Goal: Information Seeking & Learning: Learn about a topic

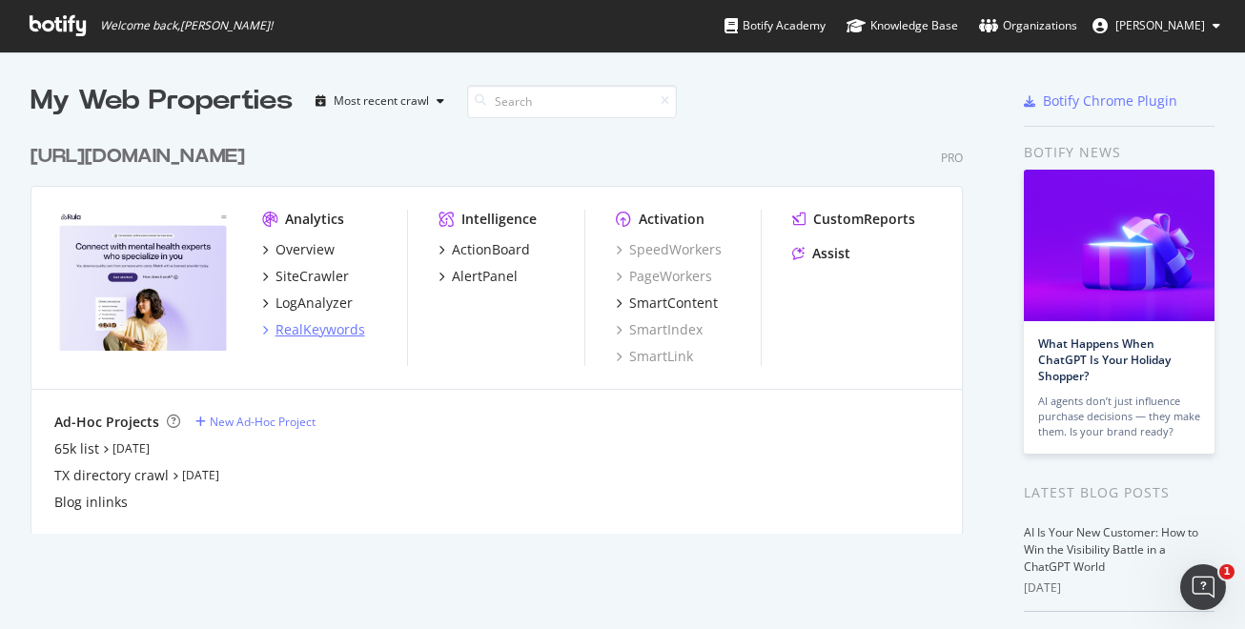
click at [323, 330] on div "RealKeywords" at bounding box center [321, 329] width 90 height 19
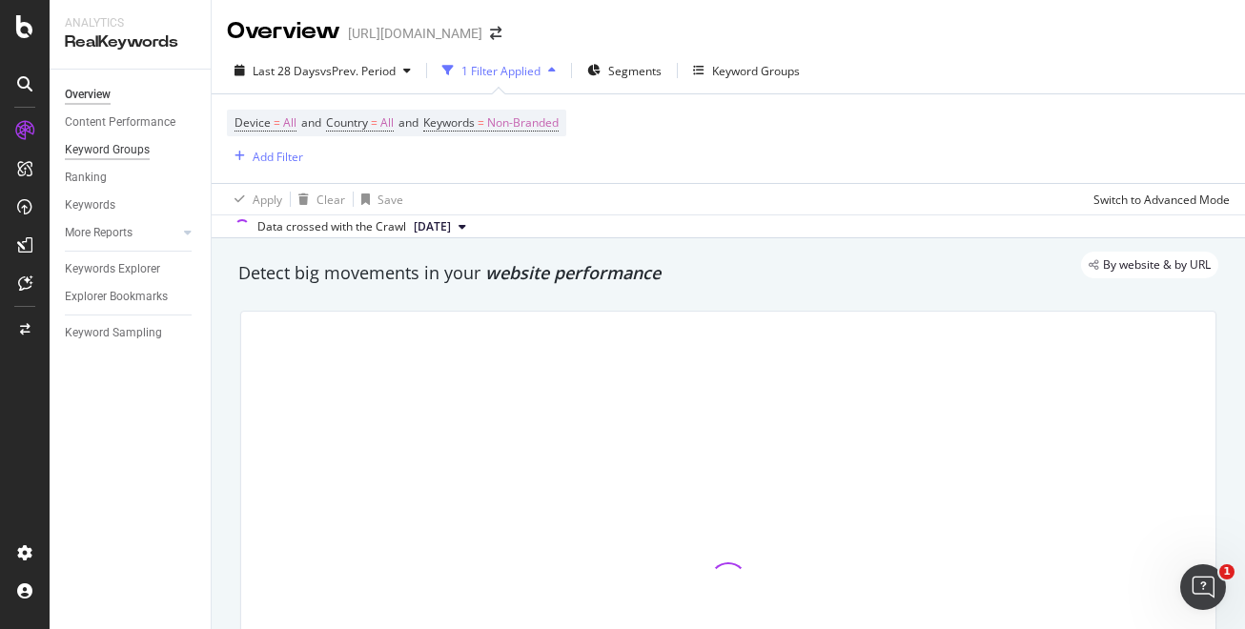
click at [140, 152] on div "Keyword Groups" at bounding box center [107, 150] width 85 height 20
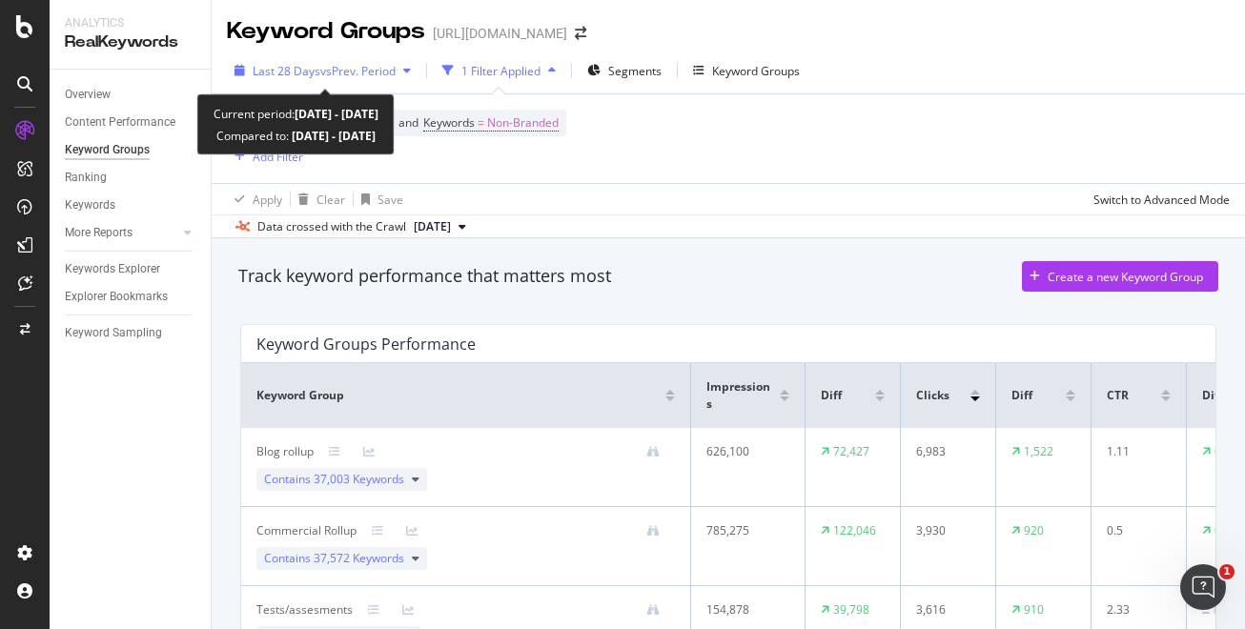
click at [396, 73] on span "vs Prev. Period" at bounding box center [357, 71] width 75 height 16
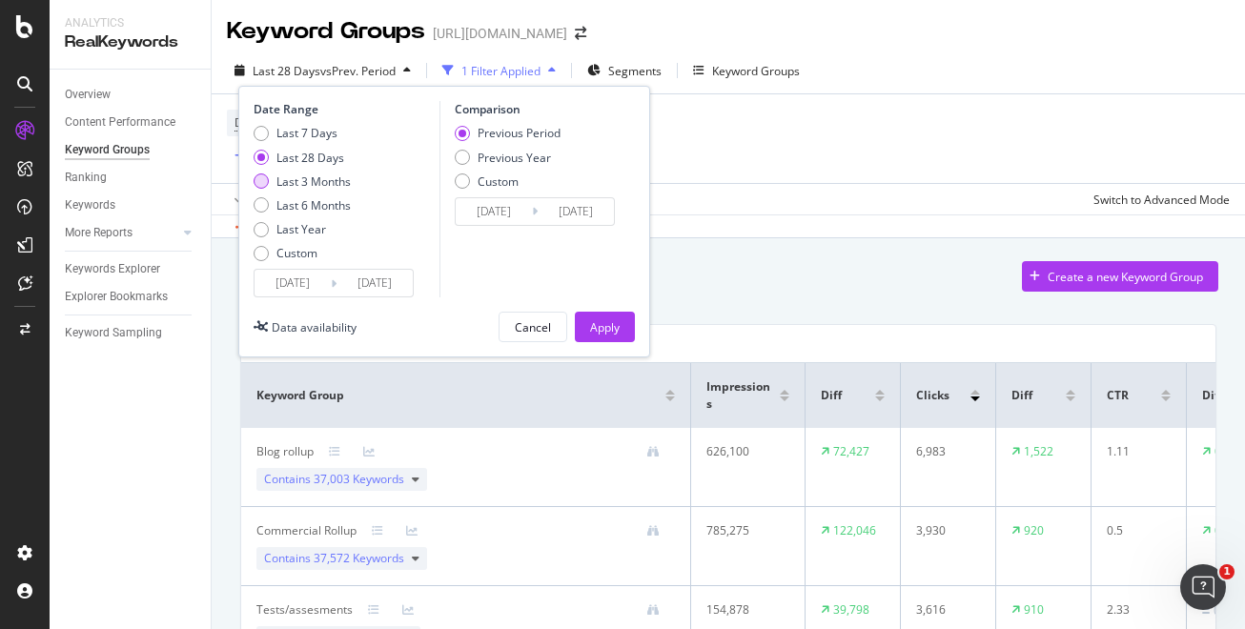
click at [336, 185] on div "Last 3 Months" at bounding box center [314, 182] width 74 height 16
type input "[DATE]"
click at [590, 331] on div "Apply" at bounding box center [605, 327] width 30 height 16
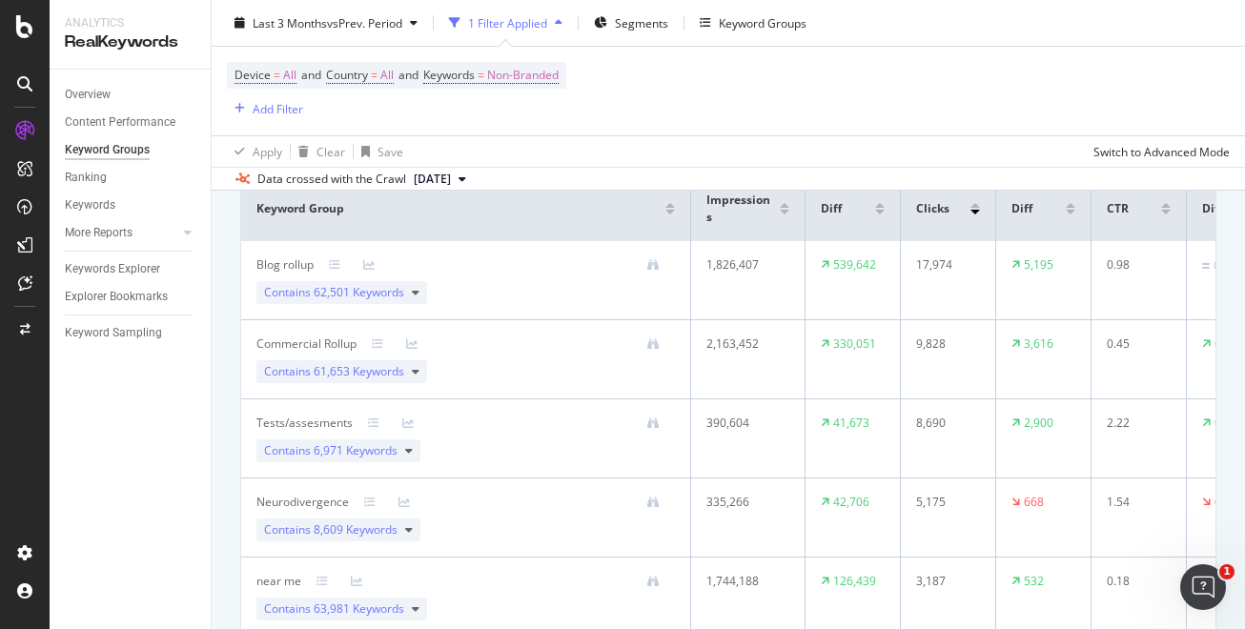
scroll to position [206, 0]
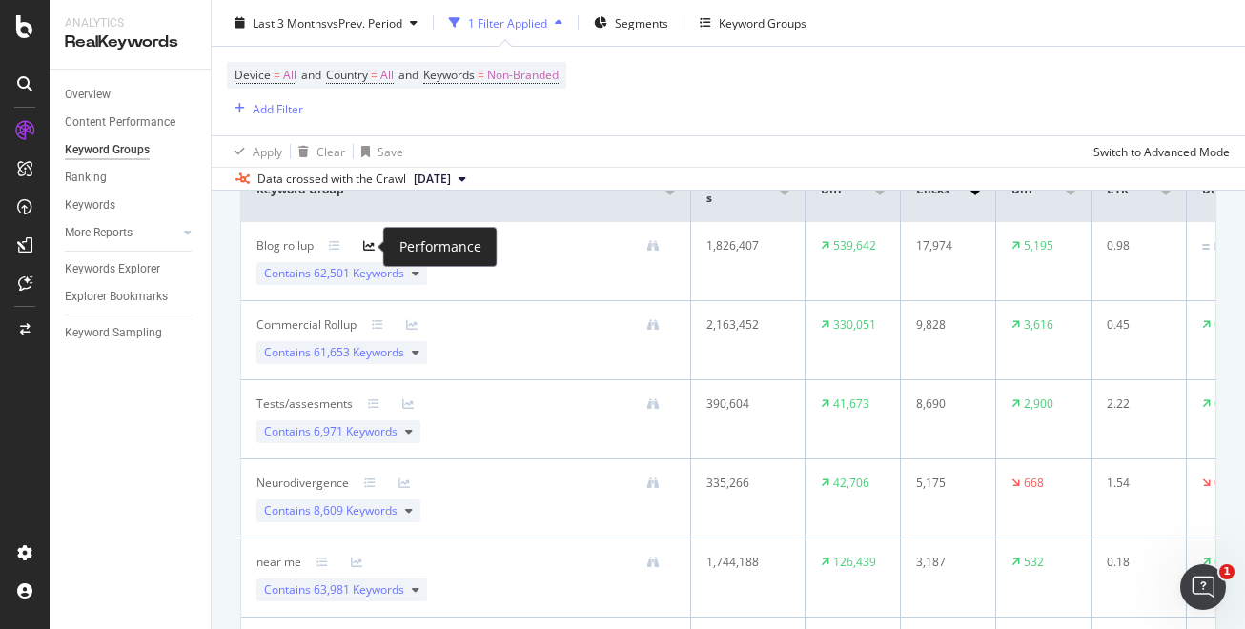
click at [371, 241] on icon at bounding box center [368, 245] width 11 height 11
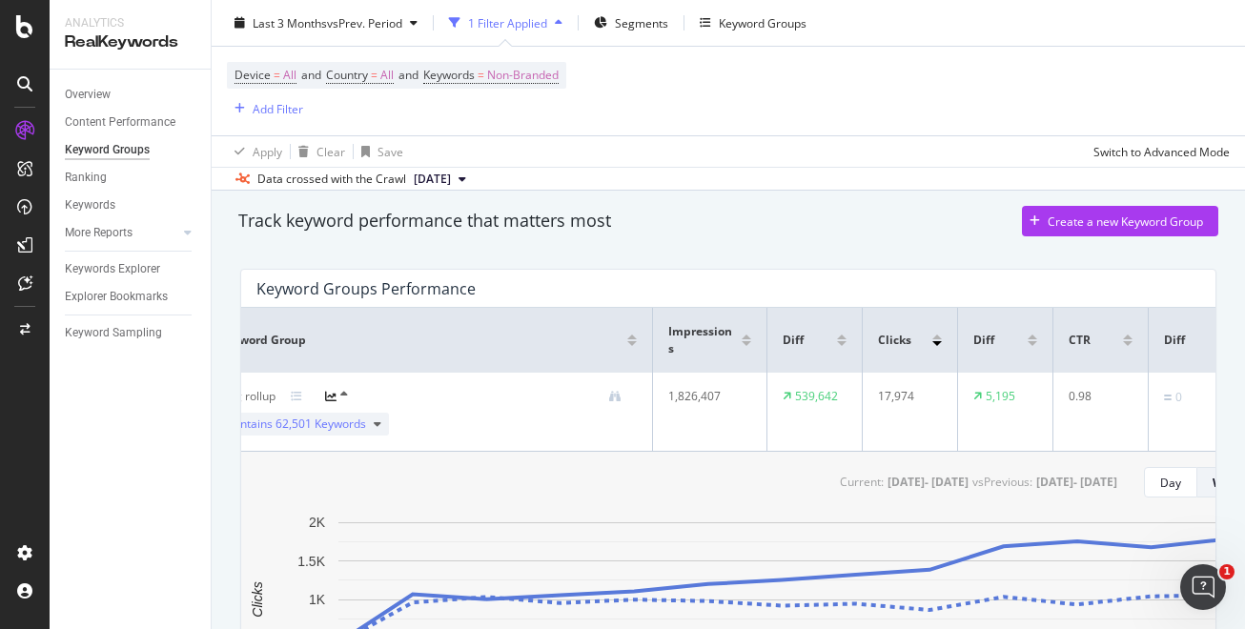
scroll to position [0, 0]
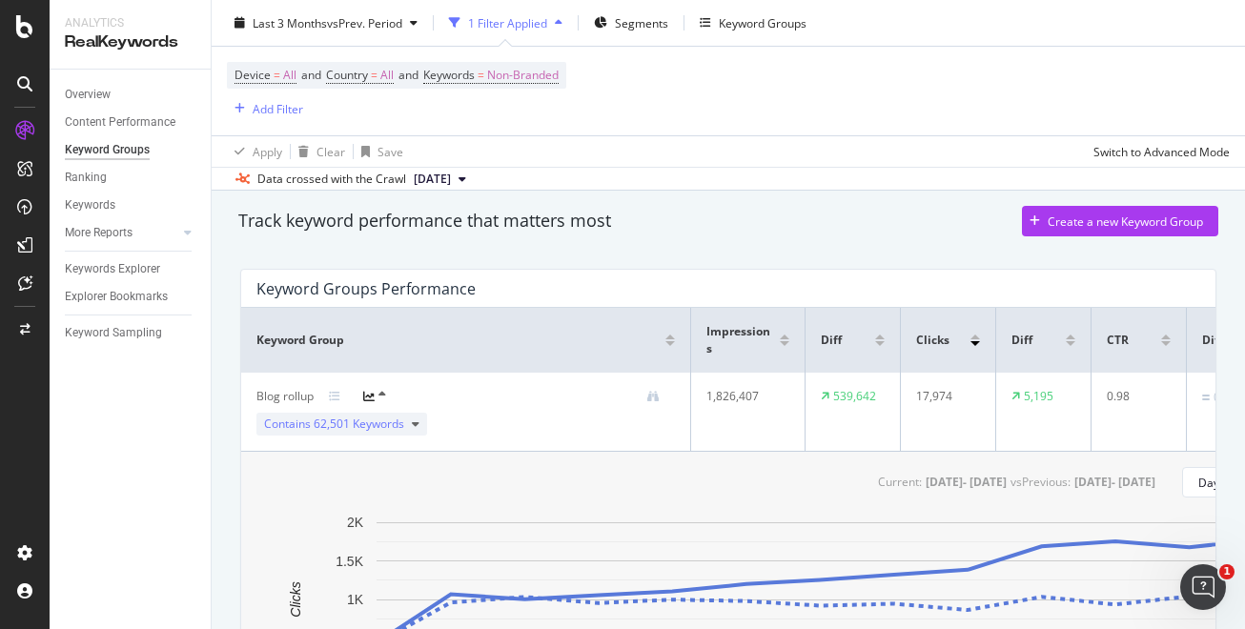
click at [369, 398] on icon at bounding box center [368, 396] width 11 height 11
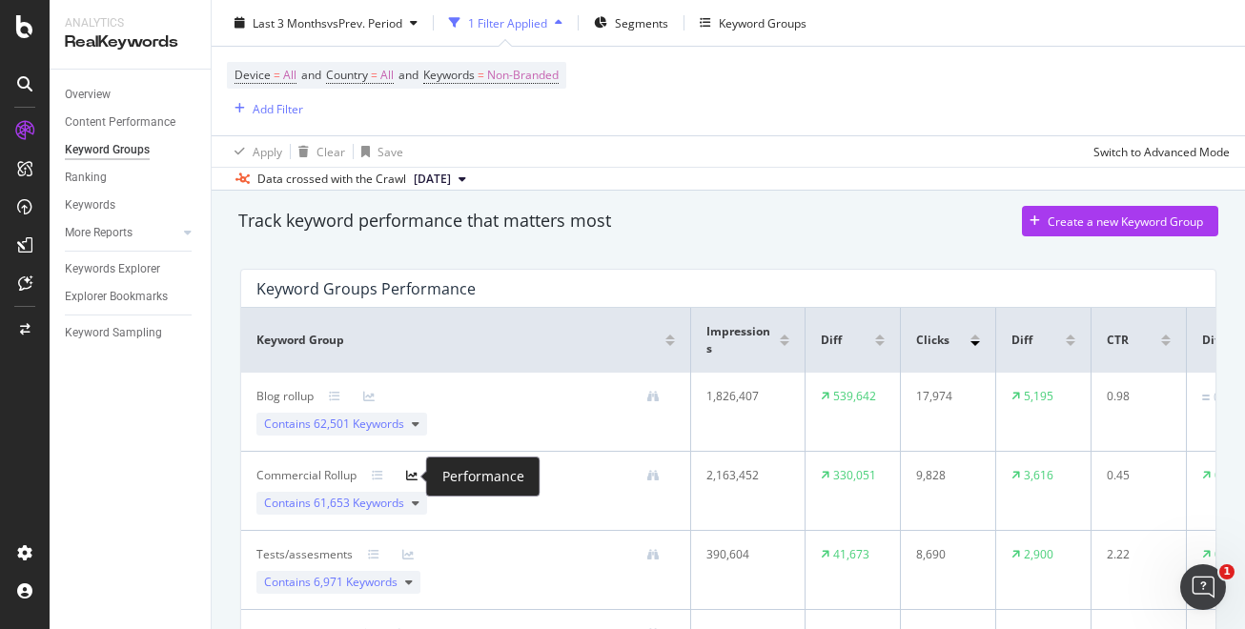
click at [411, 478] on icon at bounding box center [411, 475] width 11 height 11
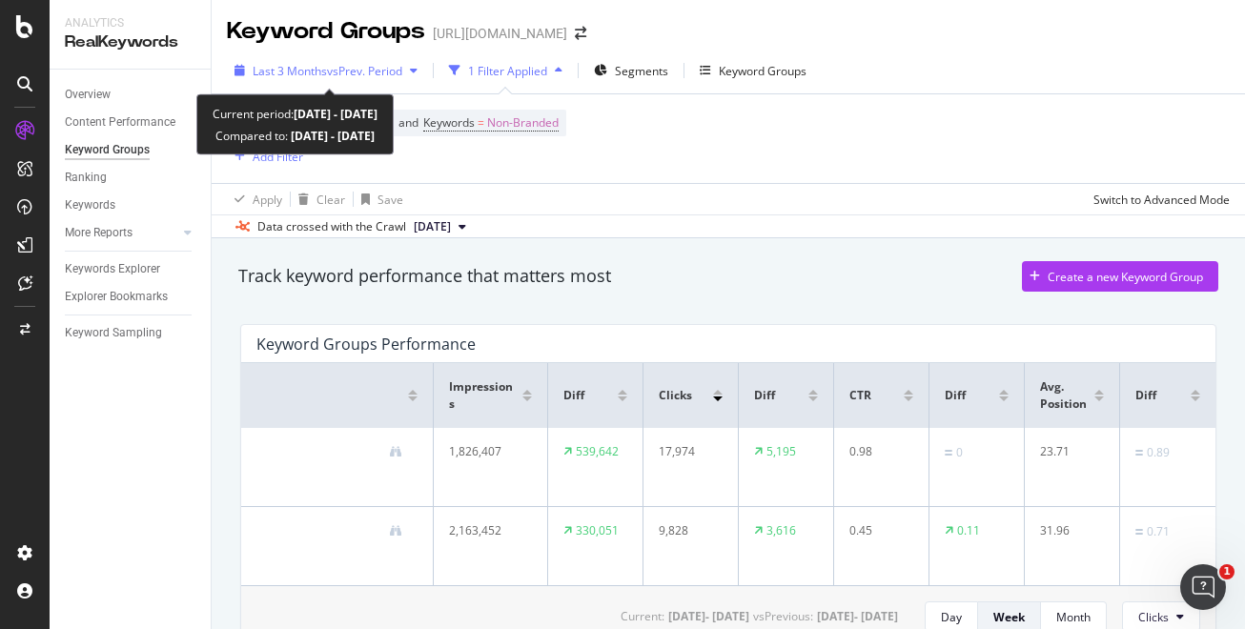
click at [338, 64] on span "vs Prev. Period" at bounding box center [364, 71] width 75 height 16
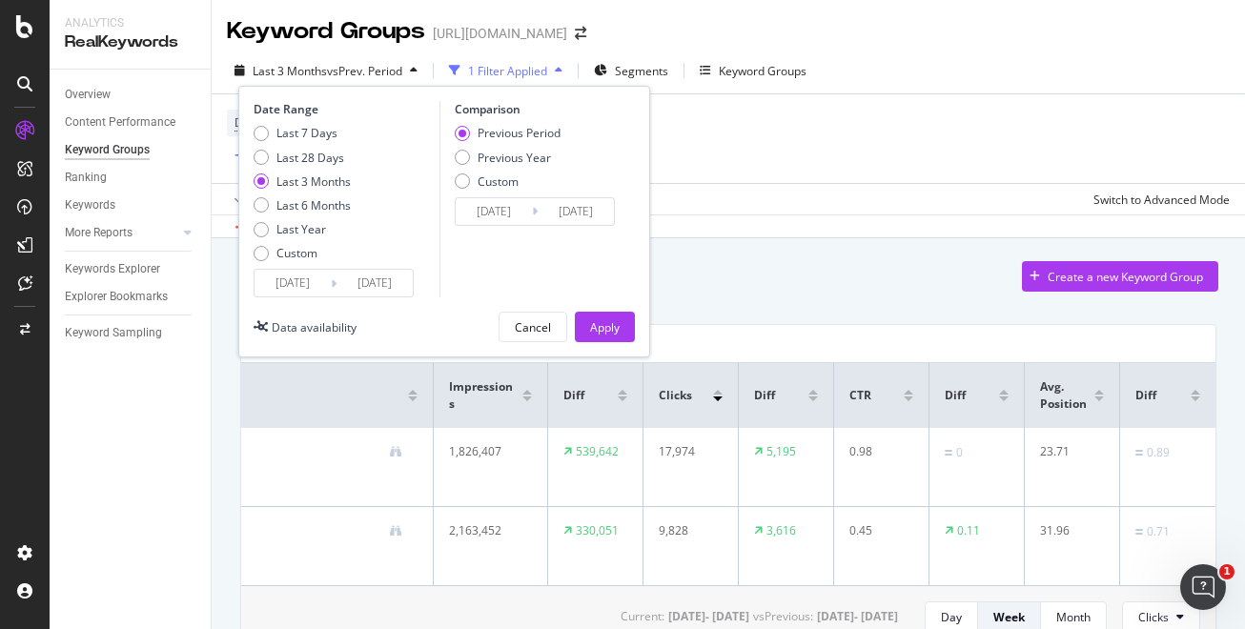
click at [348, 270] on input "[DATE]" at bounding box center [375, 283] width 76 height 27
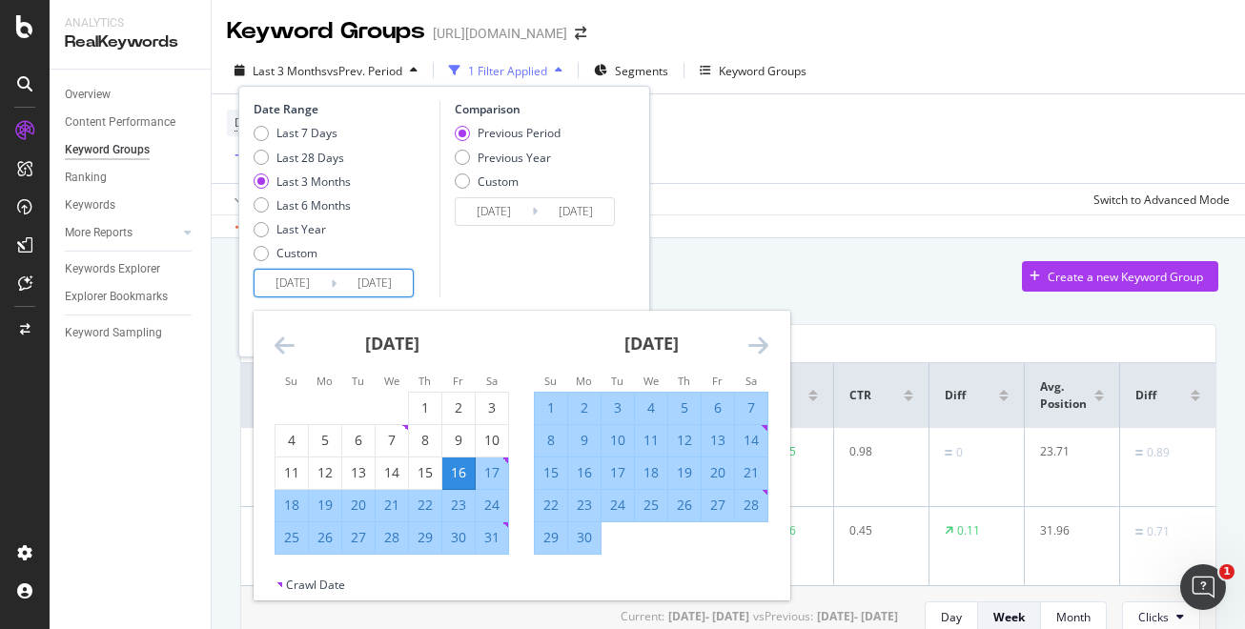
click at [769, 345] on div "[DATE] 1 2 3 4 5 6 7 8 9 10 11 12 13 14 15 16 17 18 19 20 21 22 23 24 25 26 27 …" at bounding box center [651, 433] width 259 height 244
click at [757, 346] on icon "Move forward to switch to the next month." at bounding box center [758, 345] width 20 height 23
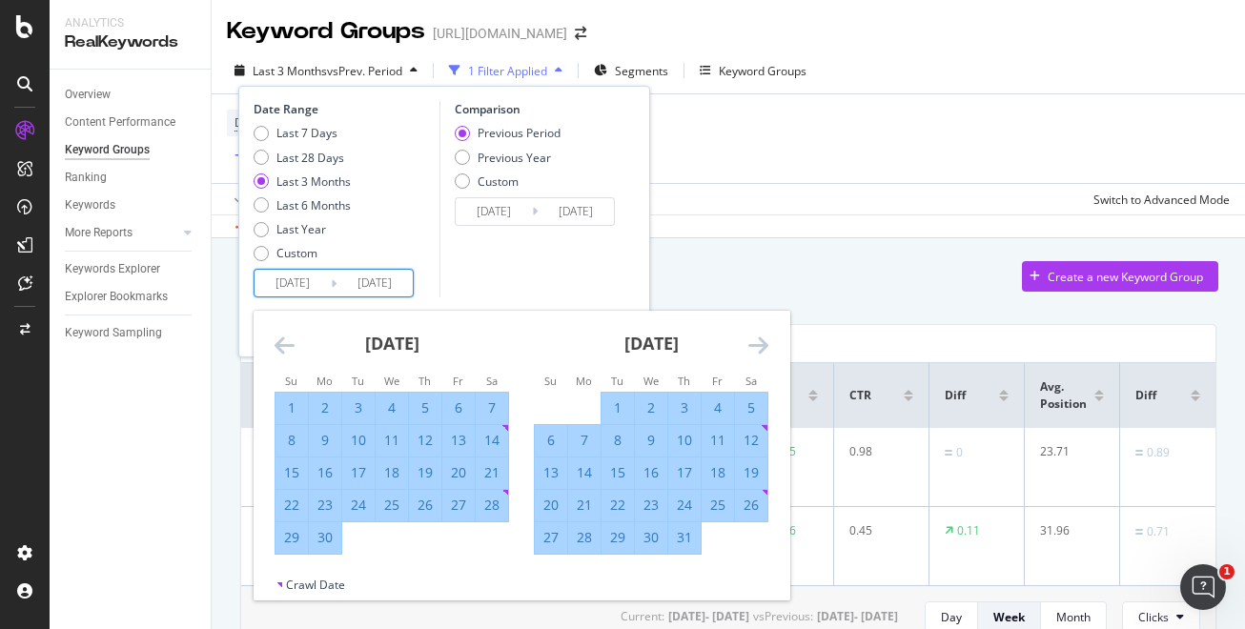
click at [761, 350] on icon "Move forward to switch to the next month." at bounding box center [758, 345] width 20 height 23
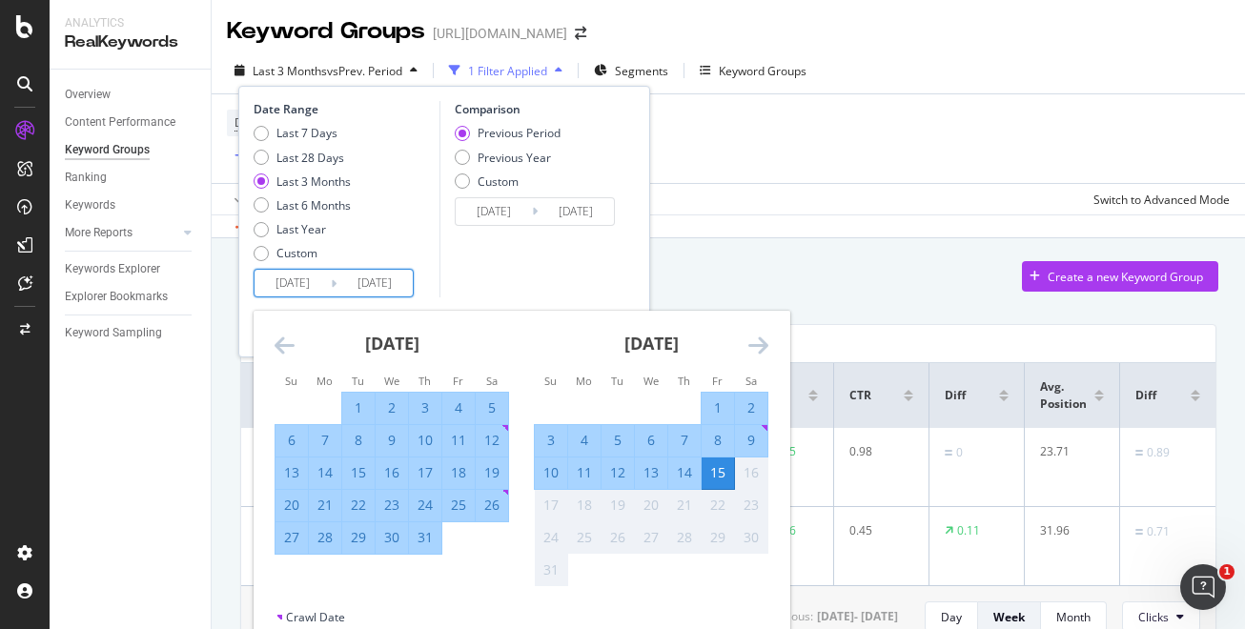
click at [754, 440] on div "9" at bounding box center [751, 440] width 32 height 19
type input "[DATE]"
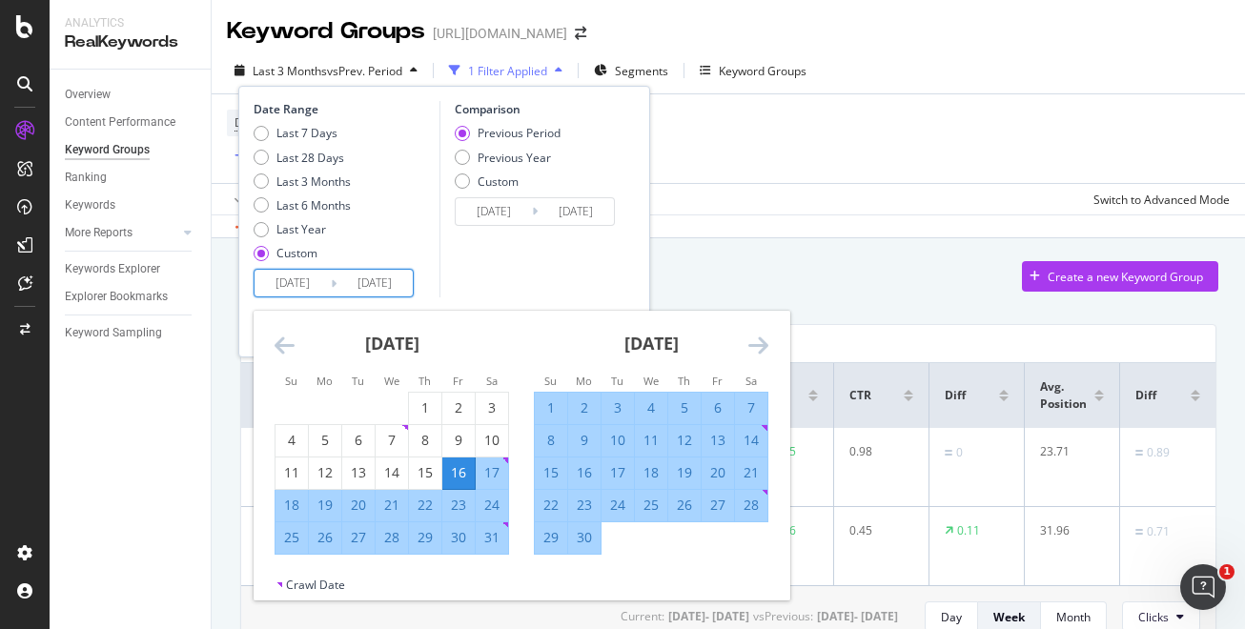
click at [396, 291] on input "[DATE]" at bounding box center [375, 283] width 76 height 27
click at [762, 346] on icon "Move forward to switch to the next month." at bounding box center [758, 345] width 20 height 23
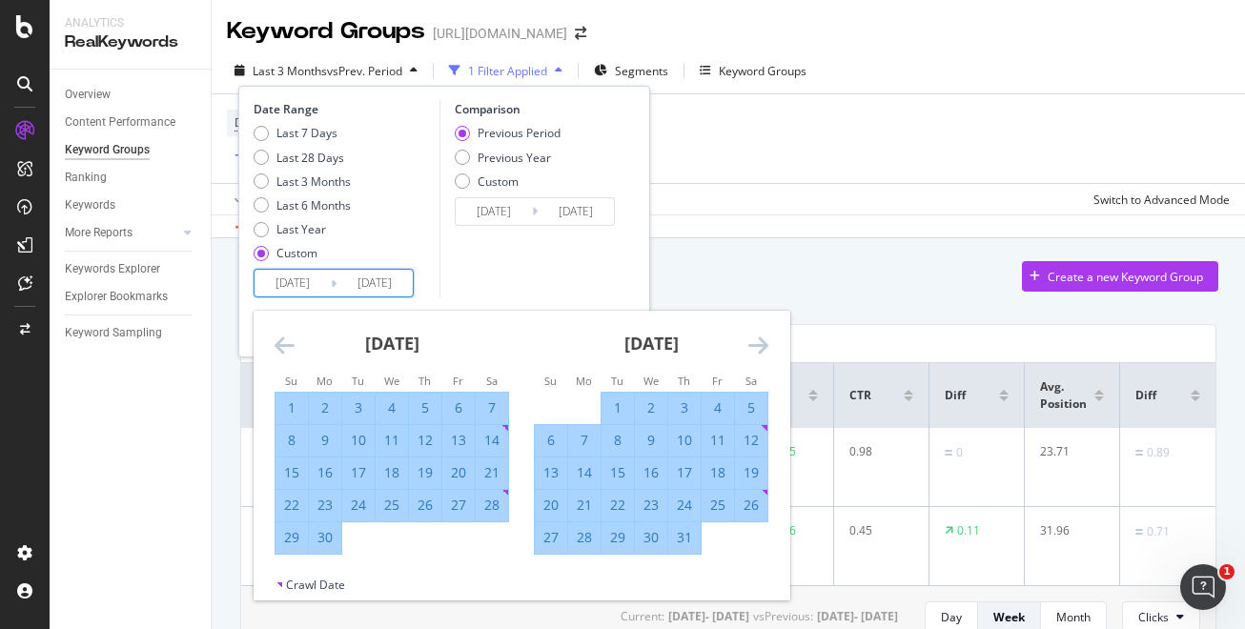
click at [762, 346] on icon "Move forward to switch to the next month." at bounding box center [758, 345] width 20 height 23
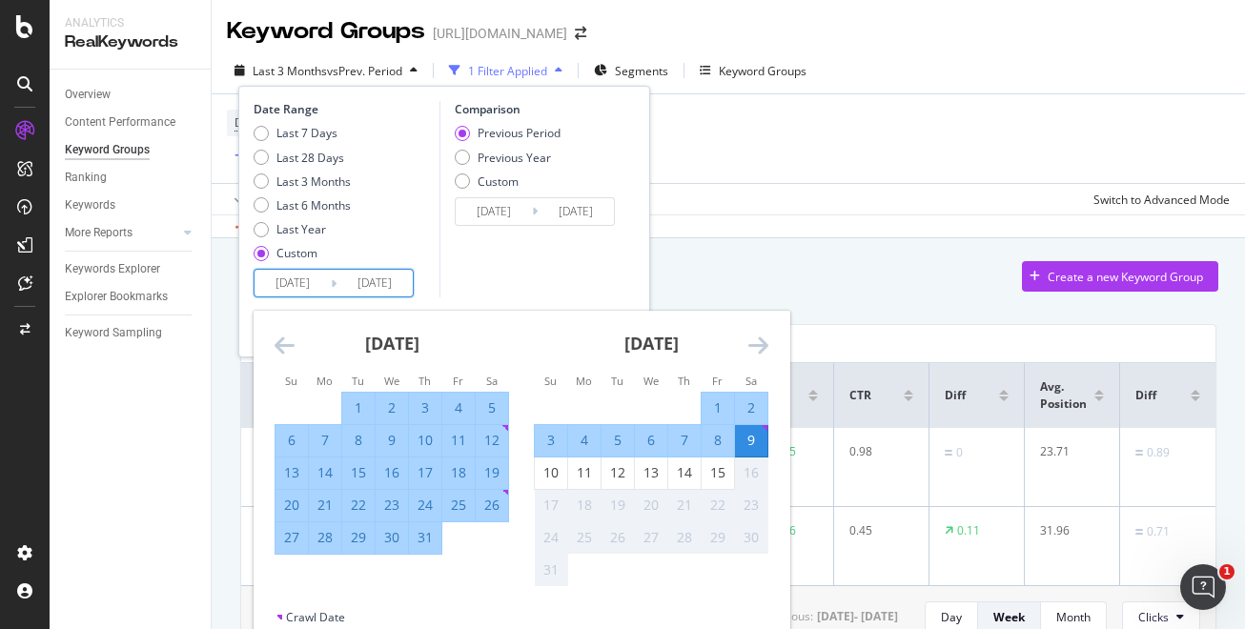
click at [748, 446] on div "9" at bounding box center [751, 440] width 32 height 19
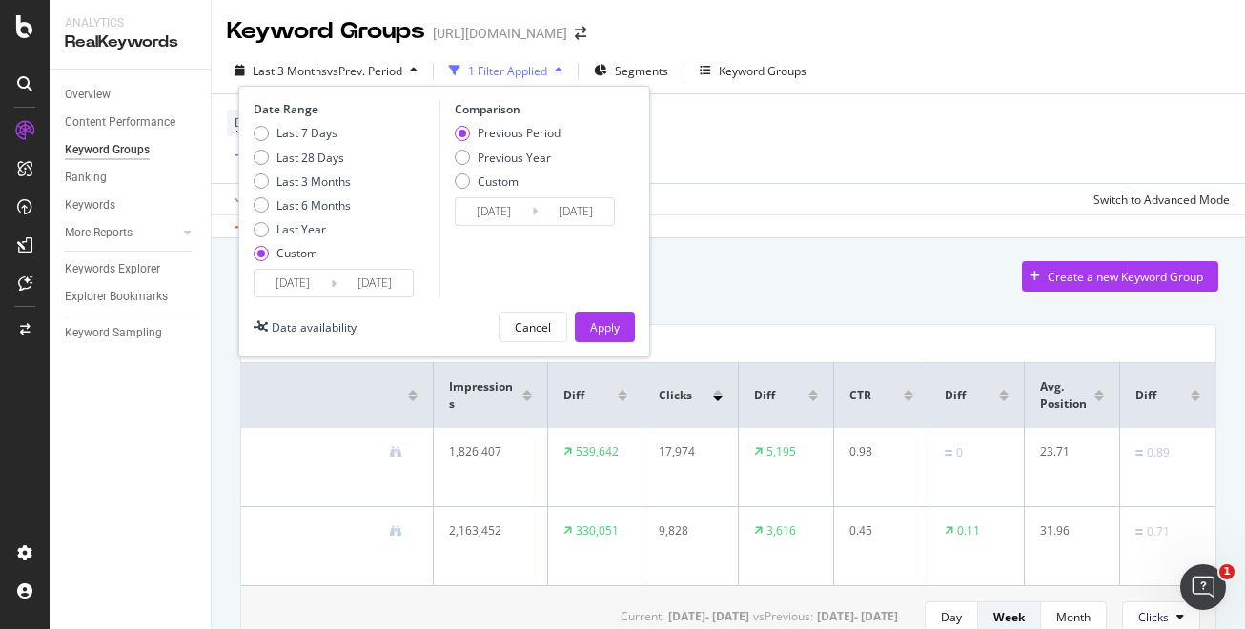
click at [369, 294] on input "[DATE]" at bounding box center [375, 283] width 76 height 27
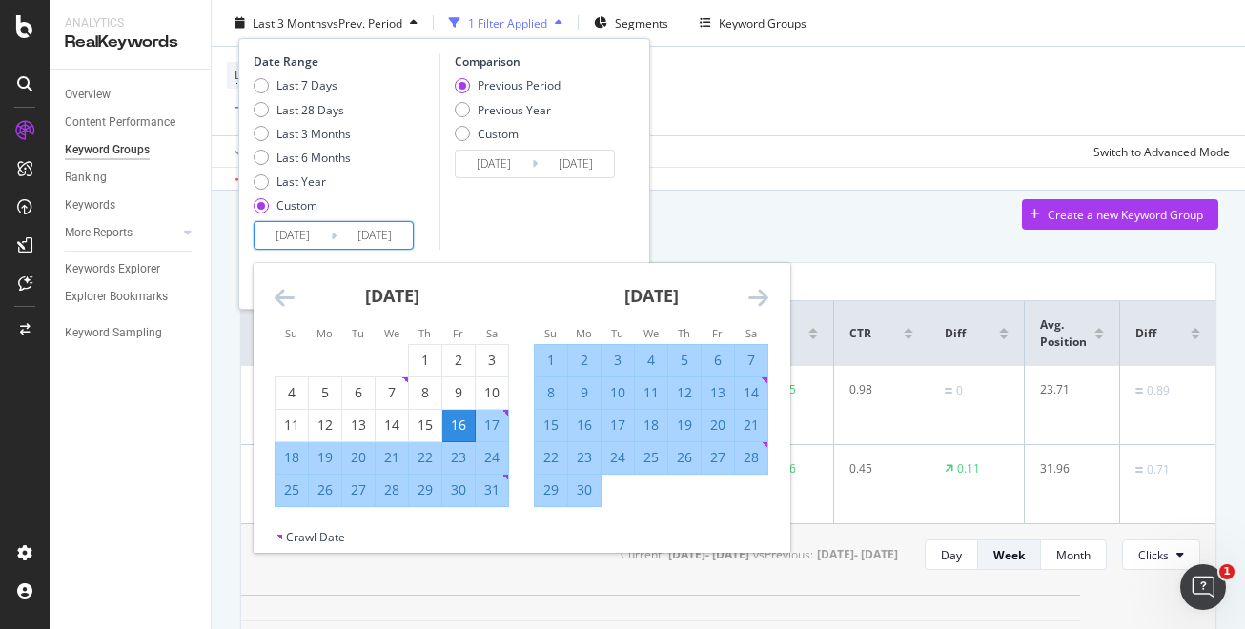
scroll to position [64, 0]
click at [424, 230] on div "Date Range Last 7 Days Last 28 Days Last 3 Months Last 6 Months Last Year Custo…" at bounding box center [344, 151] width 181 height 196
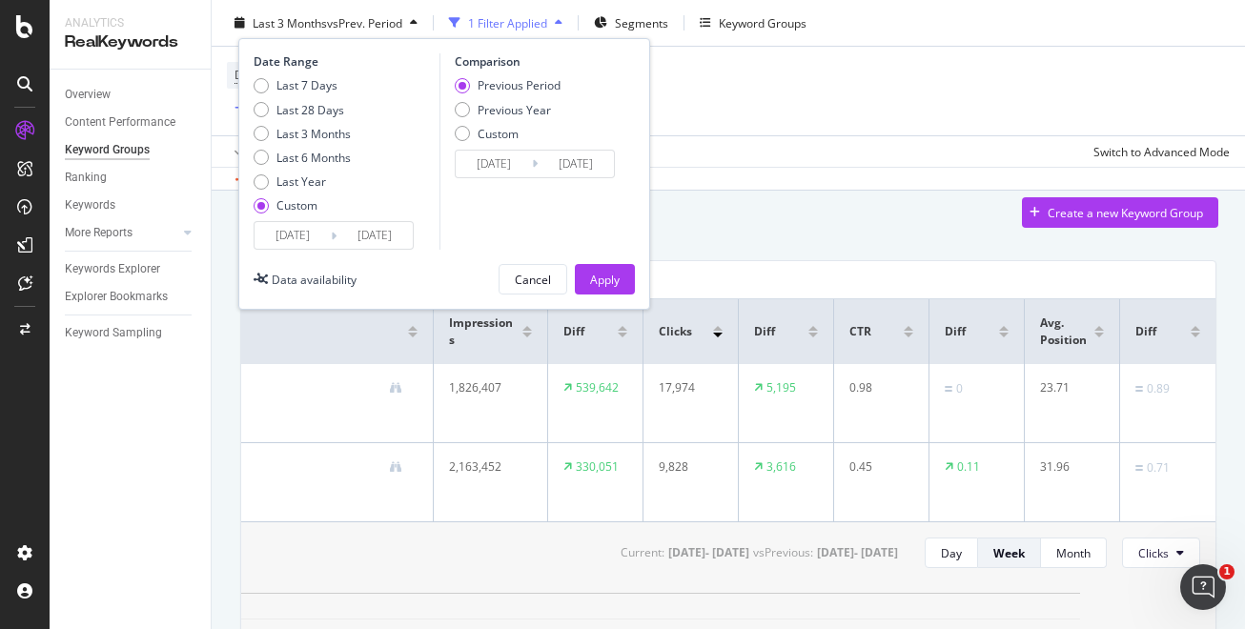
click at [367, 236] on input "[DATE]" at bounding box center [375, 235] width 76 height 27
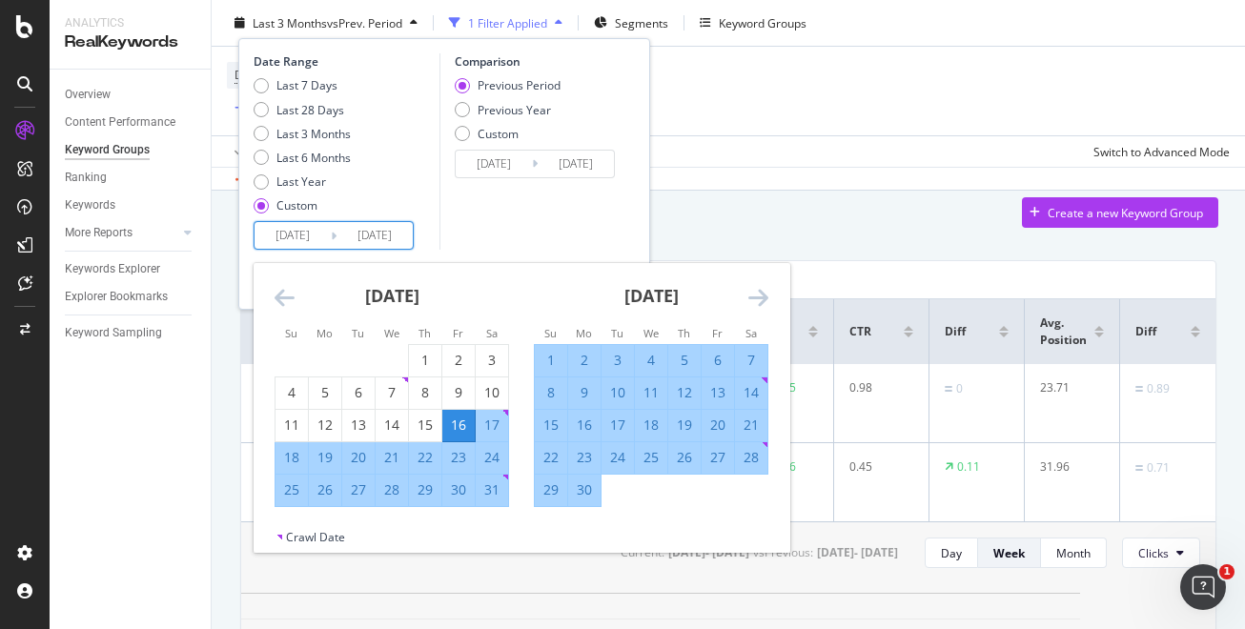
click at [756, 294] on icon "Move forward to switch to the next month." at bounding box center [758, 297] width 20 height 23
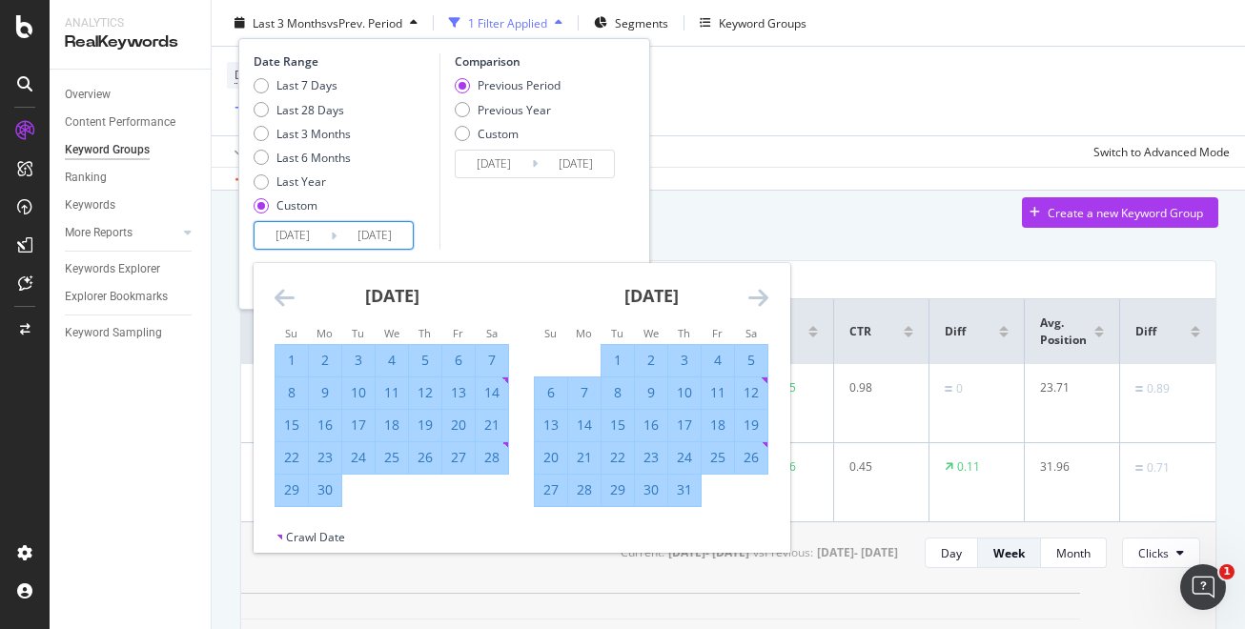
click at [749, 296] on icon "Move forward to switch to the next month." at bounding box center [758, 297] width 20 height 23
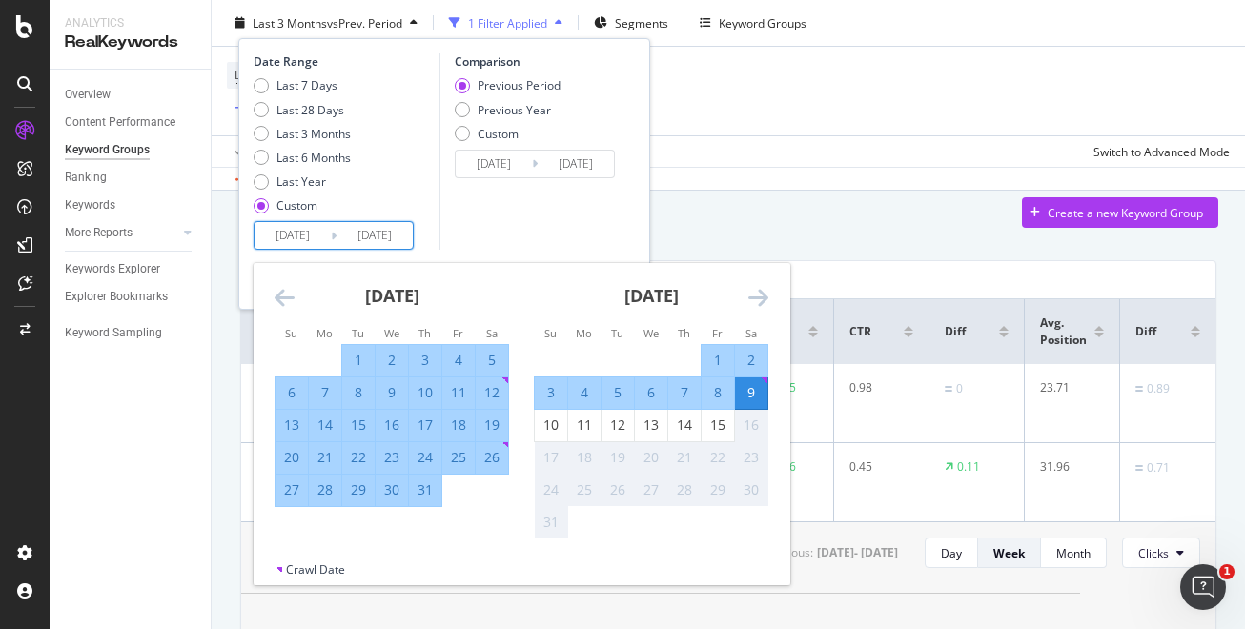
click at [550, 393] on div "3" at bounding box center [551, 392] width 32 height 19
type input "[DATE]"
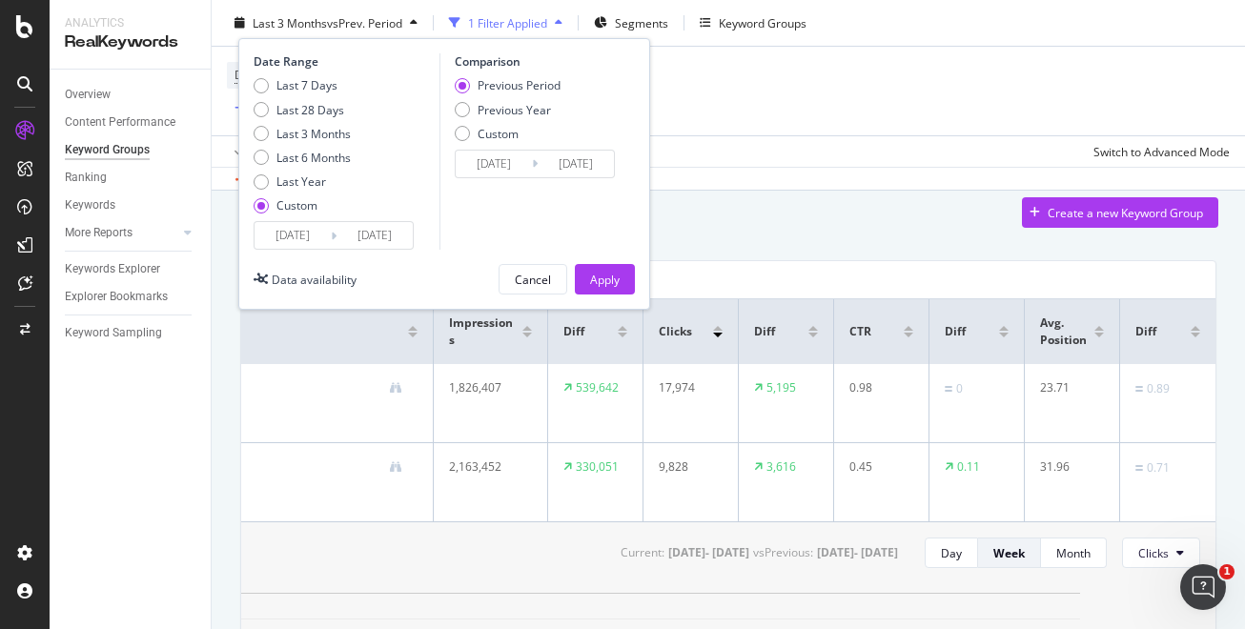
click at [386, 236] on input "[DATE]" at bounding box center [375, 235] width 76 height 27
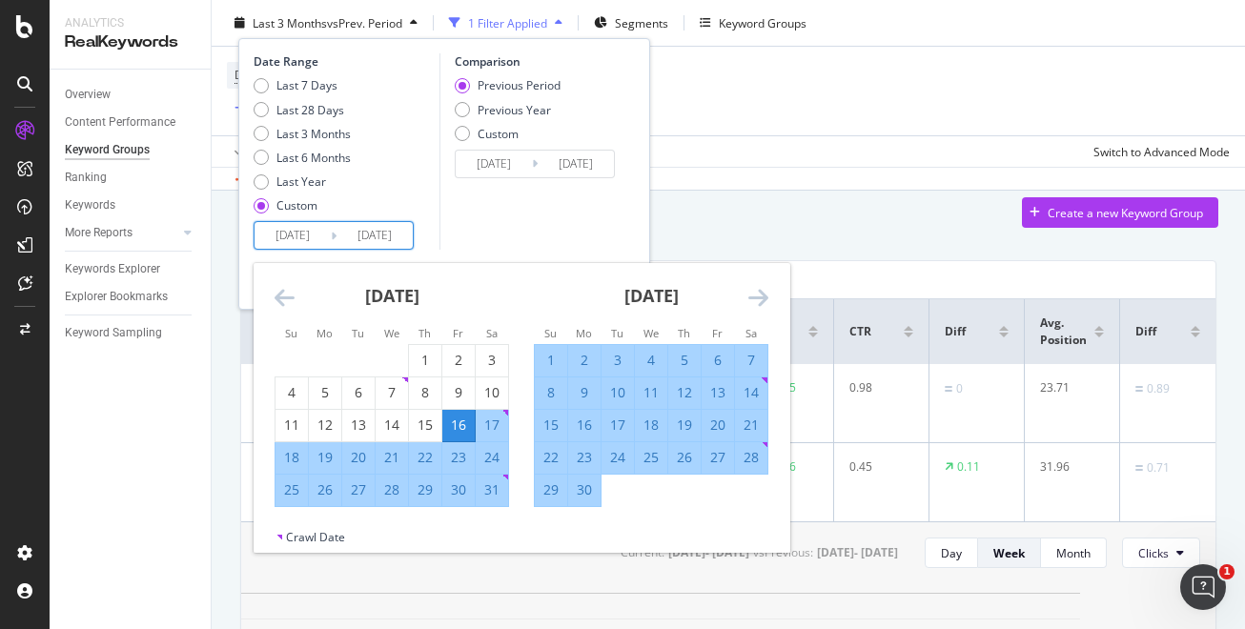
click at [312, 93] on div "Last 7 Days Last 28 Days Last 3 Months Last 6 Months Last Year Custom" at bounding box center [302, 149] width 97 height 144
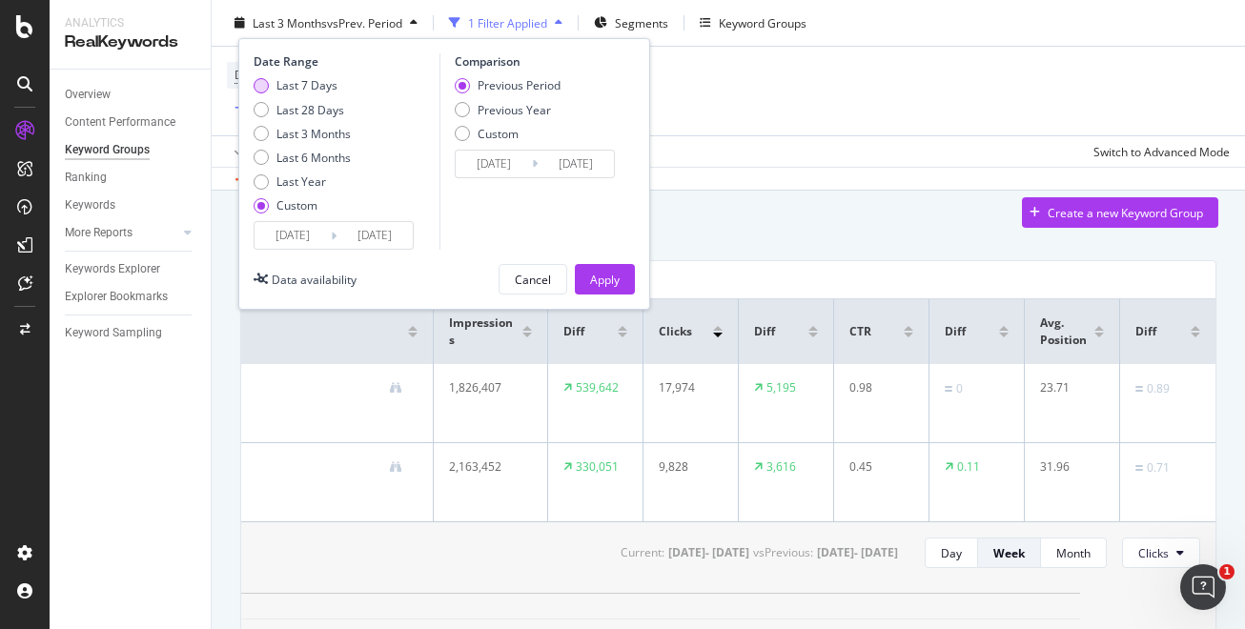
click at [312, 87] on div "Last 7 Days" at bounding box center [307, 85] width 61 height 16
type input "[DATE]"
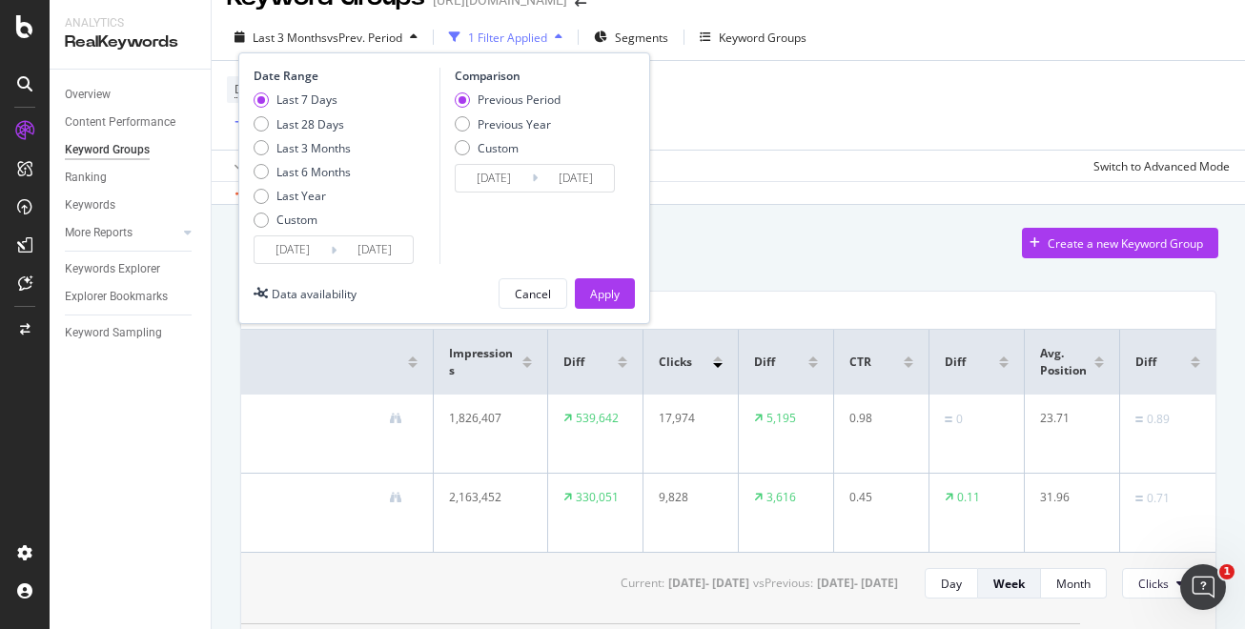
scroll to position [32, 0]
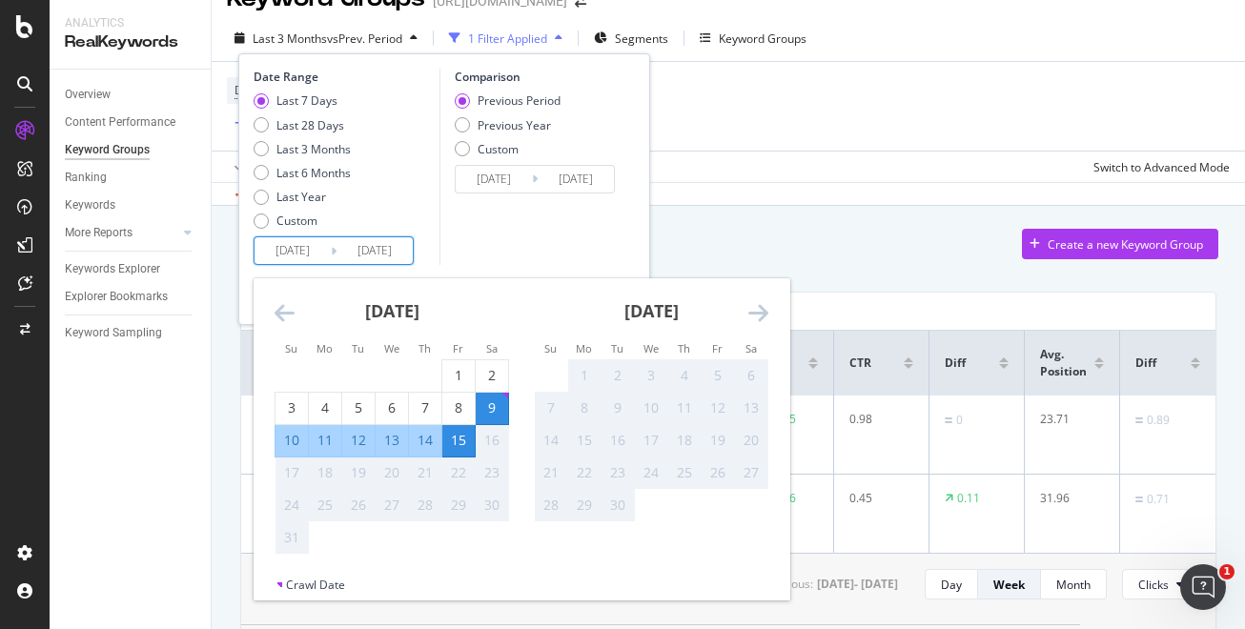
click at [360, 255] on input "[DATE]" at bounding box center [375, 250] width 76 height 27
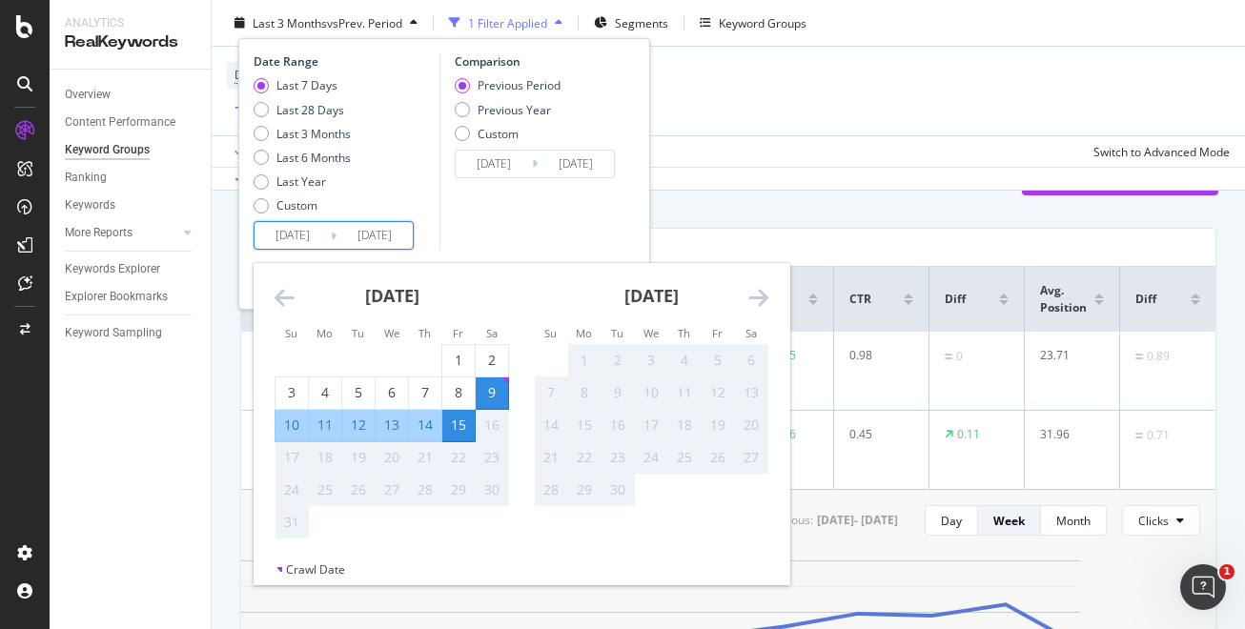
scroll to position [104, 0]
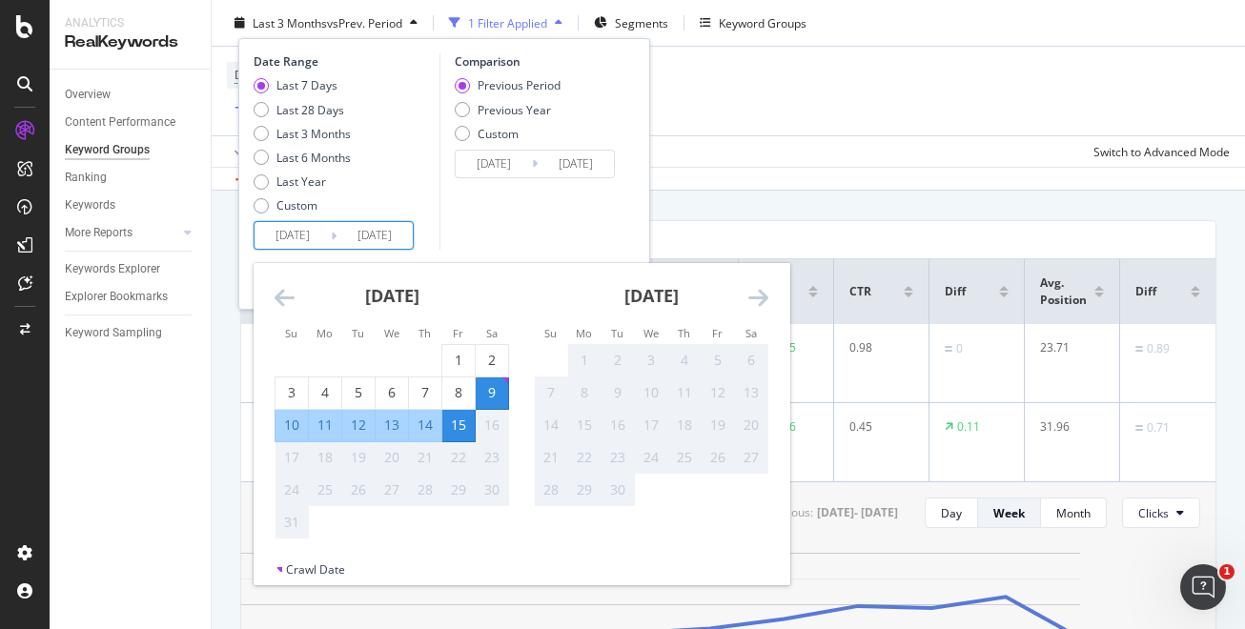
click at [585, 224] on div "Comparison Previous Period Previous Year Custom [DATE] Navigate forward to inte…" at bounding box center [530, 151] width 181 height 196
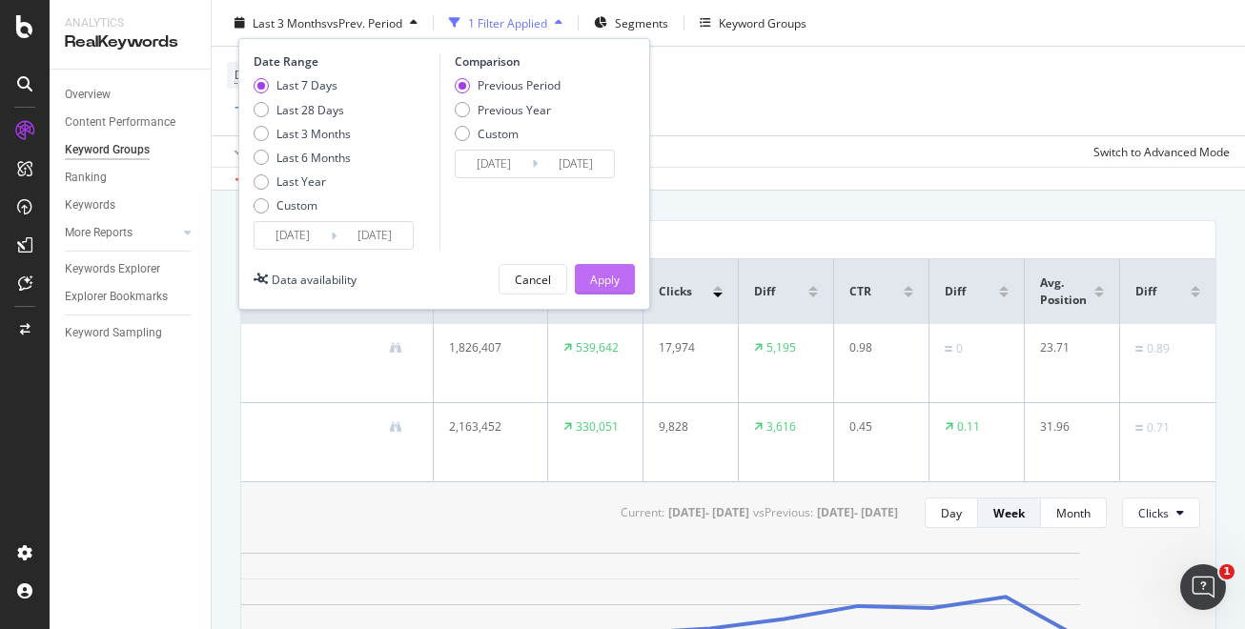
click at [602, 281] on div "Apply" at bounding box center [605, 279] width 30 height 16
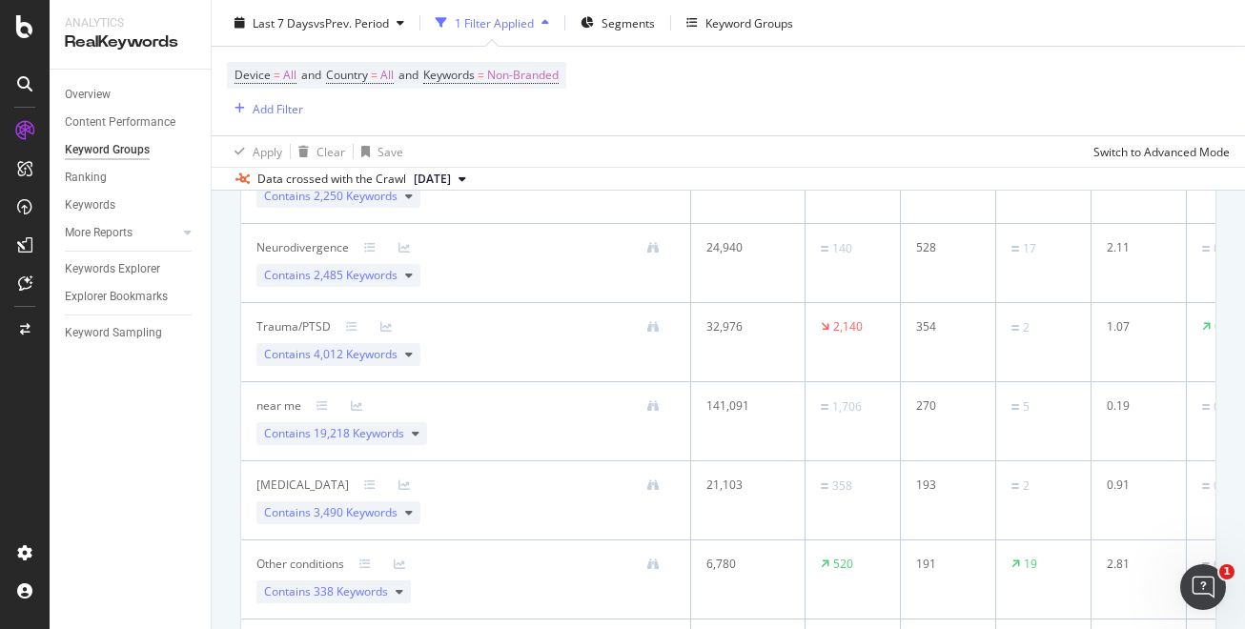
scroll to position [736, 0]
